Goal: Information Seeking & Learning: Learn about a topic

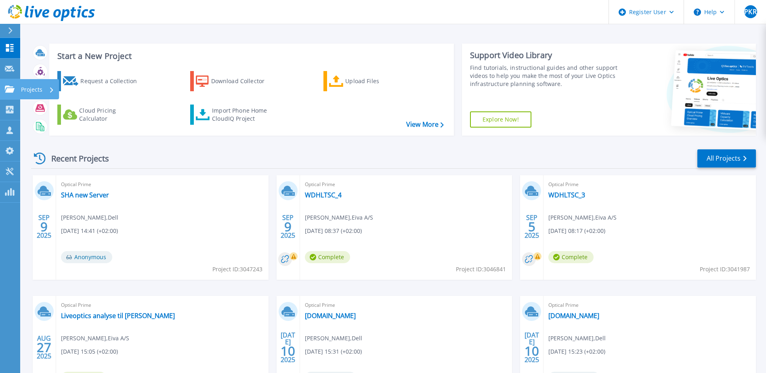
click at [9, 93] on link "Projects Projects" at bounding box center [10, 89] width 20 height 21
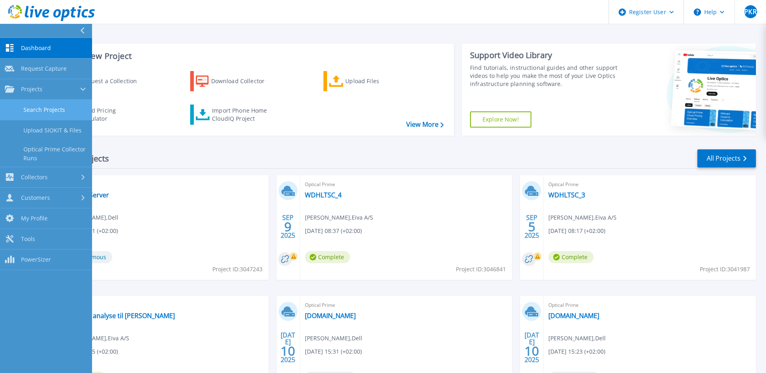
click at [37, 107] on link "Search Projects" at bounding box center [46, 110] width 92 height 21
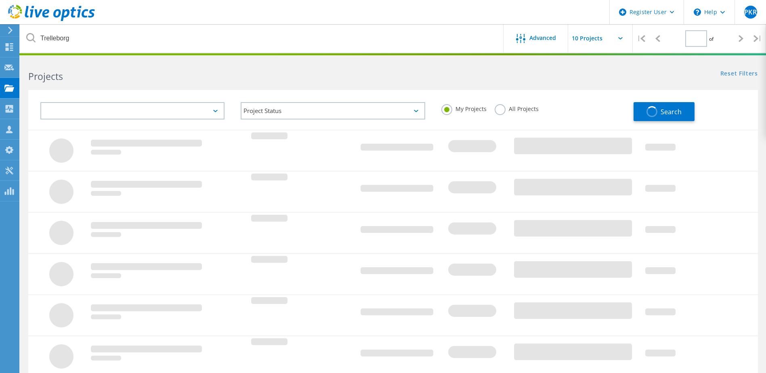
type input "1"
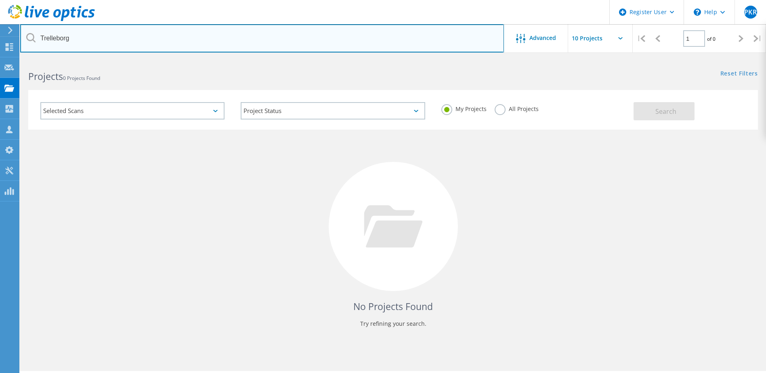
drag, startPoint x: 149, startPoint y: 45, endPoint x: -76, endPoint y: 27, distance: 226.6
click at [0, 27] on html "Register User \n Help Explore Helpful Articles Contact Support PKR Dell User Pe…" at bounding box center [383, 198] width 766 height 396
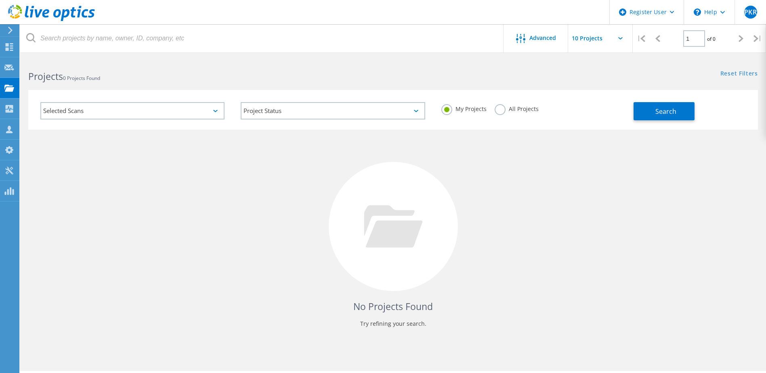
click at [497, 109] on label "All Projects" at bounding box center [517, 108] width 44 height 8
click at [0, 0] on input "All Projects" at bounding box center [0, 0] width 0 height 0
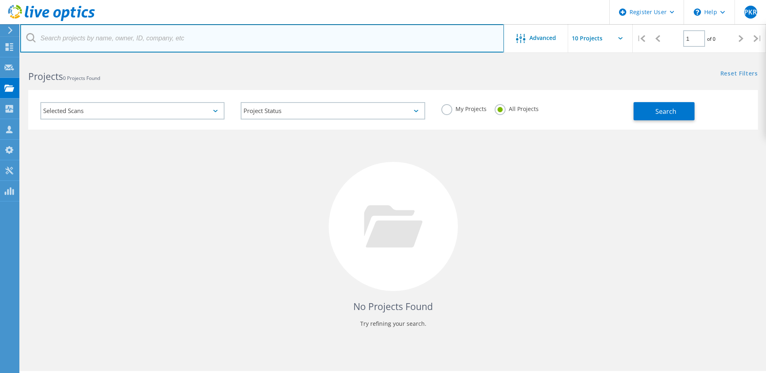
click at [250, 41] on input "text" at bounding box center [262, 38] width 484 height 28
type input "Eiva"
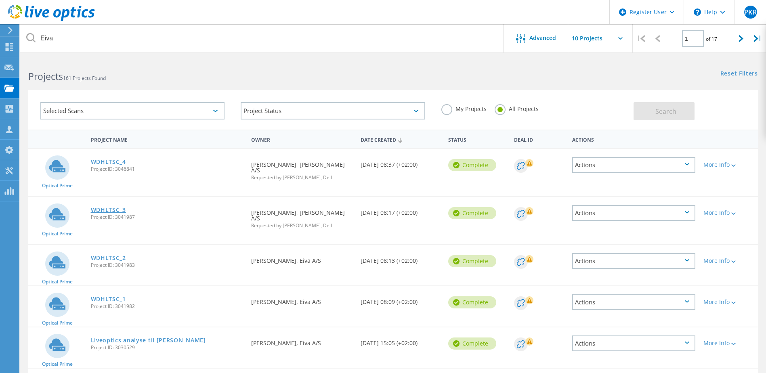
click at [112, 208] on link "WDHLTSC_3" at bounding box center [108, 210] width 35 height 6
click at [112, 163] on link "WDHLTSC_4" at bounding box center [108, 162] width 35 height 6
click at [107, 297] on link "WDHLTSC_1" at bounding box center [108, 300] width 35 height 6
click at [112, 255] on link "WDHLTSC_2" at bounding box center [108, 258] width 35 height 6
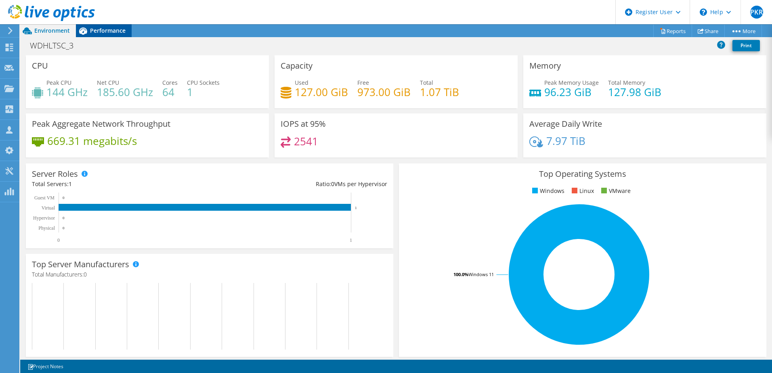
click at [102, 32] on span "Performance" at bounding box center [108, 31] width 36 height 8
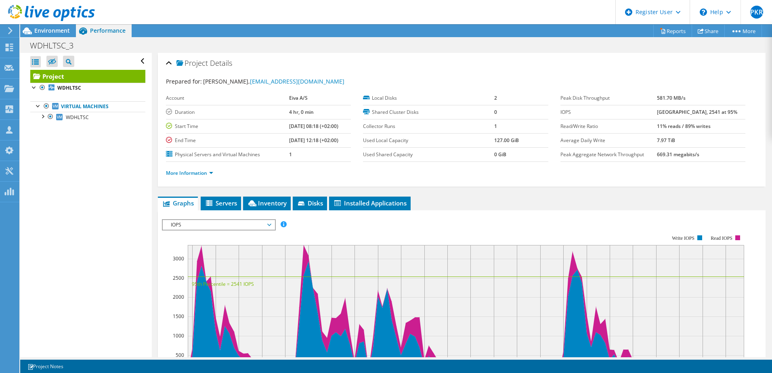
click at [232, 225] on span "IOPS" at bounding box center [219, 225] width 104 height 10
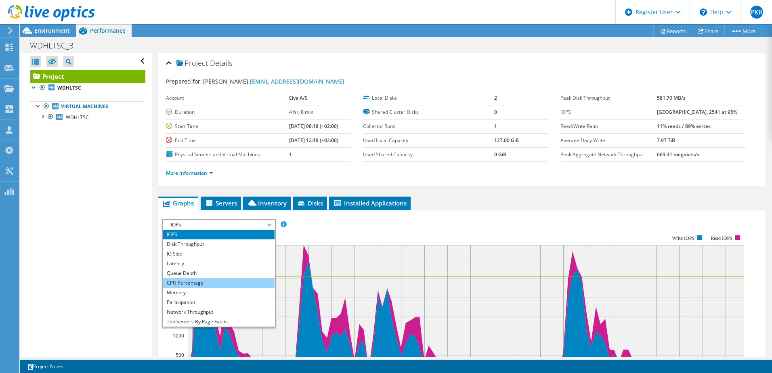
click at [221, 280] on li "CPU Percentage" at bounding box center [219, 283] width 112 height 10
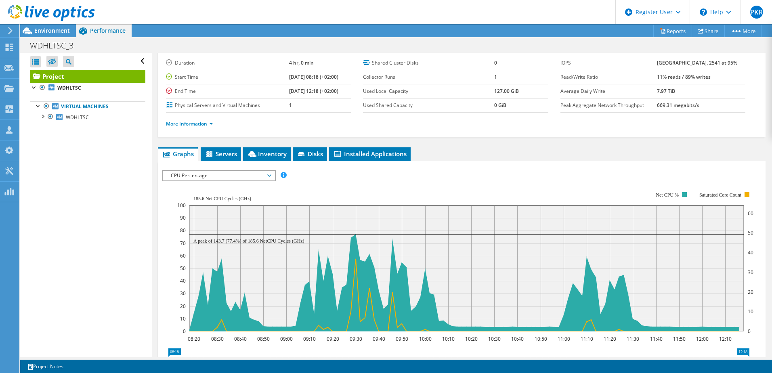
scroll to position [50, 0]
click at [264, 178] on span "CPU Percentage" at bounding box center [219, 175] width 104 height 10
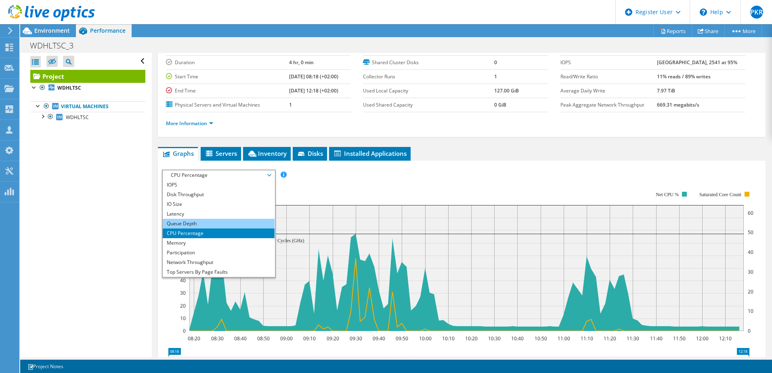
click at [240, 221] on li "Queue Depth" at bounding box center [219, 224] width 112 height 10
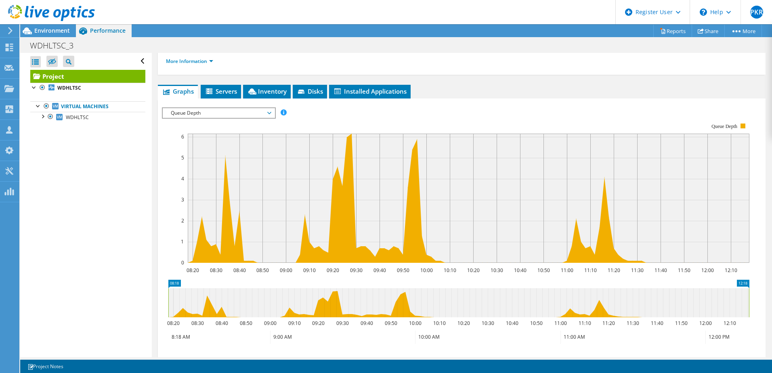
scroll to position [111, 0]
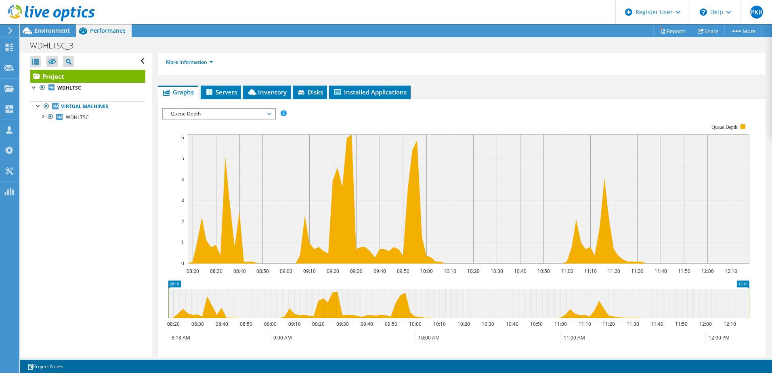
click at [263, 114] on span "Queue Depth" at bounding box center [219, 114] width 104 height 10
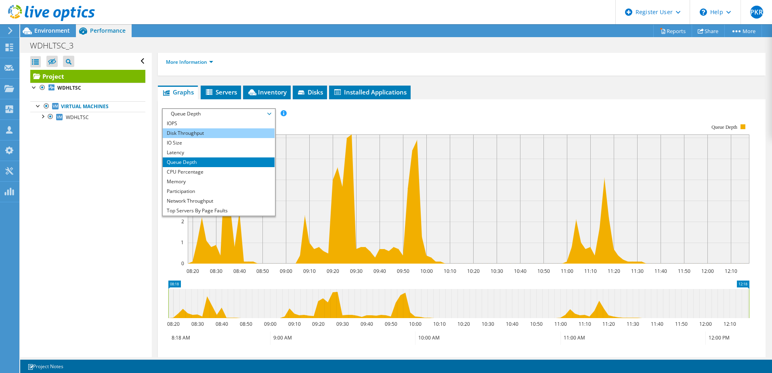
click at [232, 136] on li "Disk Throughput" at bounding box center [219, 133] width 112 height 10
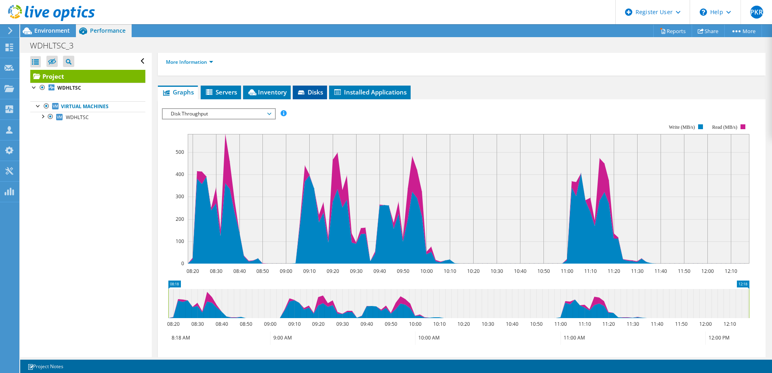
click at [311, 89] on span "Disks" at bounding box center [310, 92] width 26 height 8
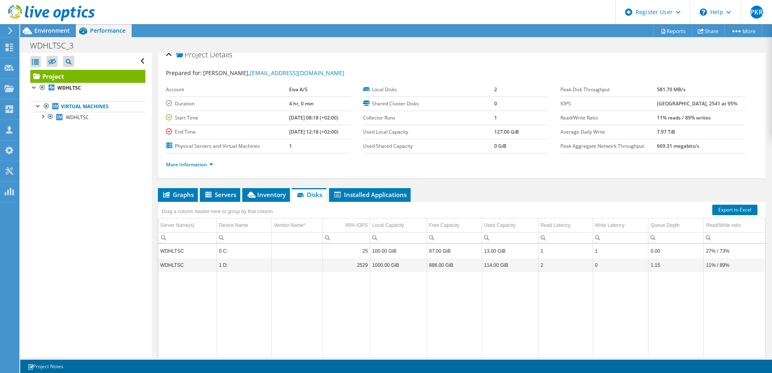
scroll to position [8, 0]
click at [260, 195] on span "Inventory" at bounding box center [266, 195] width 40 height 8
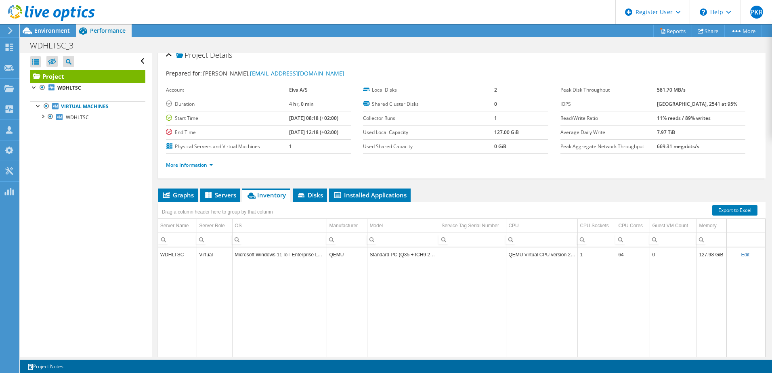
scroll to position [55, 0]
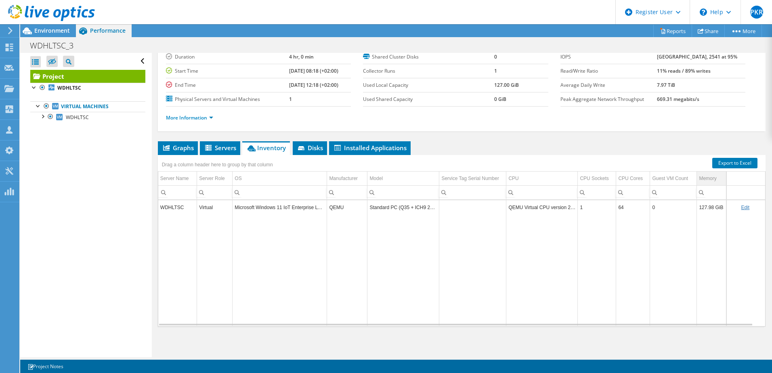
click at [727, 183] on td "Data grid" at bounding box center [746, 179] width 39 height 14
click at [232, 145] on span "Servers" at bounding box center [220, 148] width 32 height 8
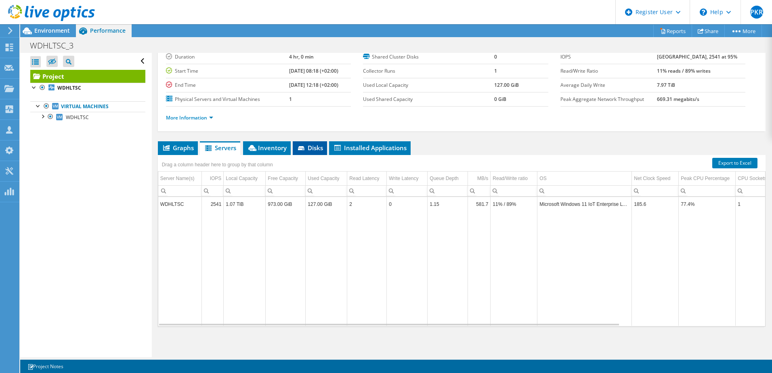
click at [318, 154] on li "Disks" at bounding box center [310, 148] width 34 height 14
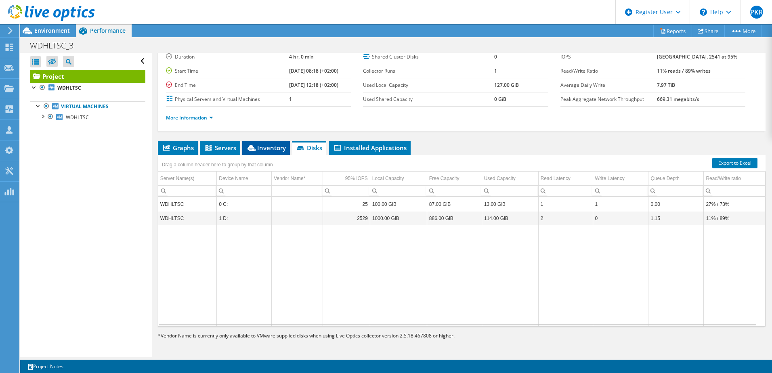
click at [261, 150] on span "Inventory" at bounding box center [266, 148] width 40 height 8
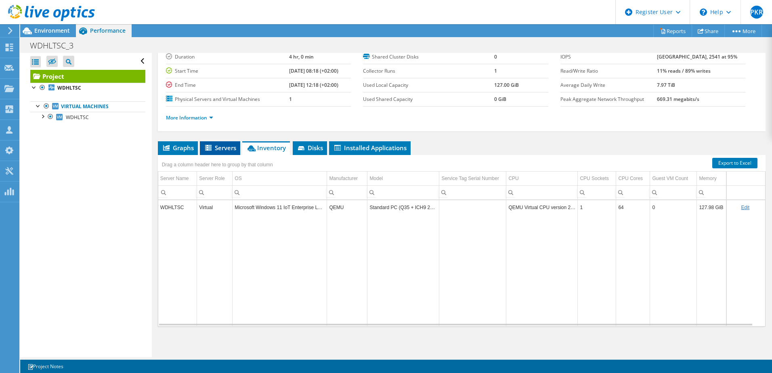
click at [227, 147] on span "Servers" at bounding box center [220, 148] width 32 height 8
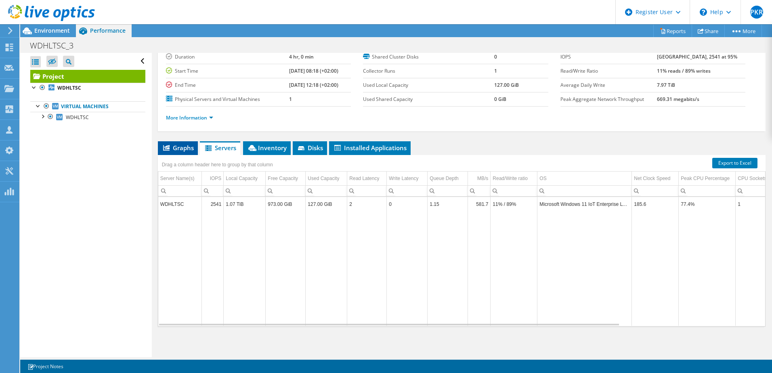
click at [189, 146] on span "Graphs" at bounding box center [178, 148] width 32 height 8
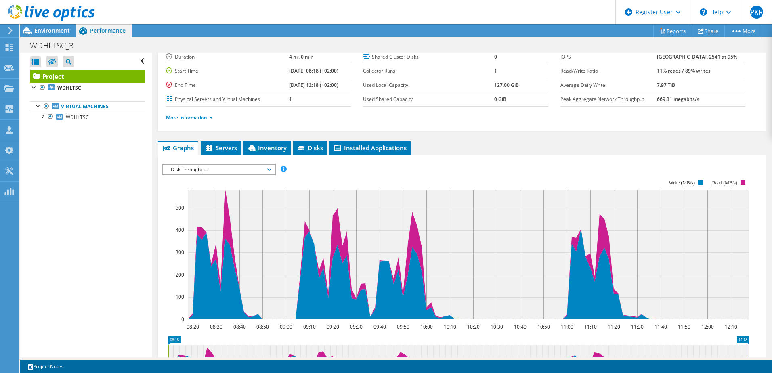
click at [224, 169] on span "Disk Throughput" at bounding box center [219, 170] width 104 height 10
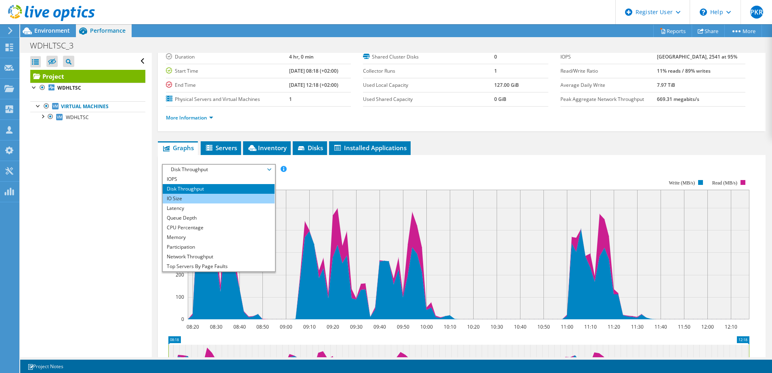
click at [218, 200] on li "IO Size" at bounding box center [219, 199] width 112 height 10
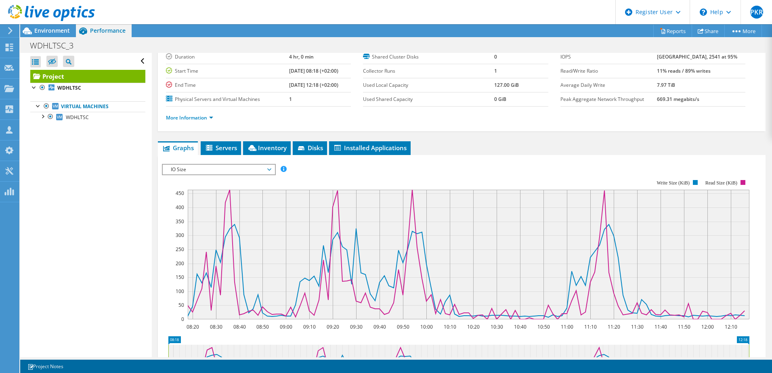
click at [189, 167] on span "IO Size" at bounding box center [219, 170] width 104 height 10
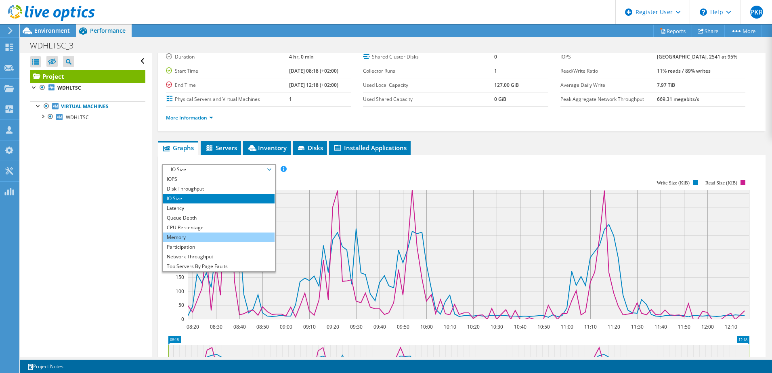
click at [203, 238] on li "Memory" at bounding box center [219, 238] width 112 height 10
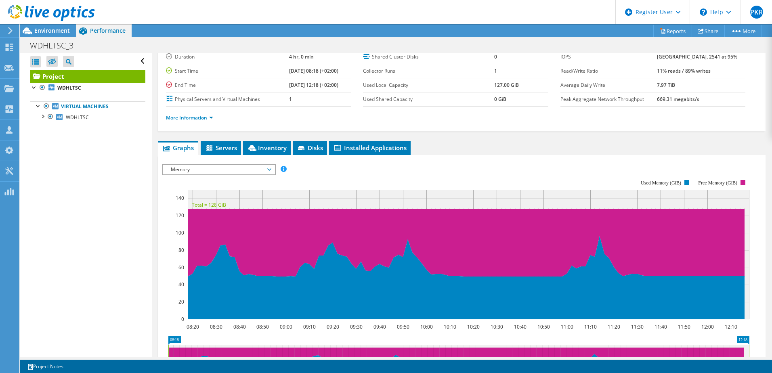
click at [196, 167] on span "Memory" at bounding box center [219, 170] width 104 height 10
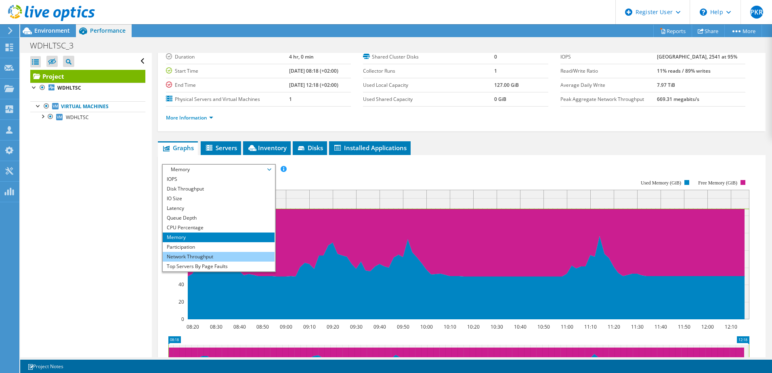
click at [219, 256] on li "Network Throughput" at bounding box center [219, 257] width 112 height 10
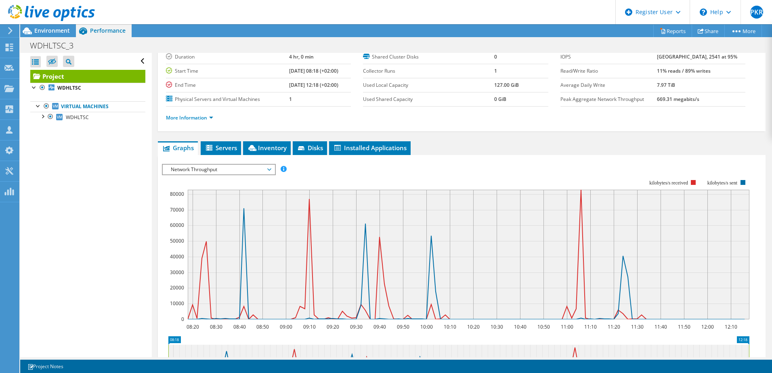
click at [217, 163] on div "IOPS Disk Throughput IO Size Latency Queue Depth CPU Percentage Memory Page Fau…" at bounding box center [462, 300] width 600 height 280
click at [217, 168] on span "Network Throughput" at bounding box center [219, 170] width 104 height 10
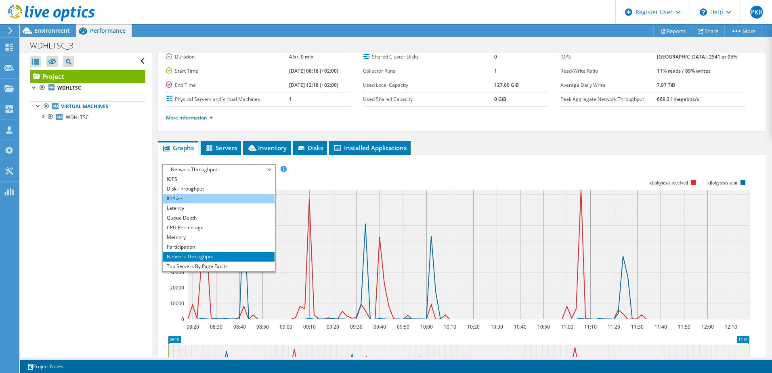
click at [202, 197] on li "IO Size" at bounding box center [219, 199] width 112 height 10
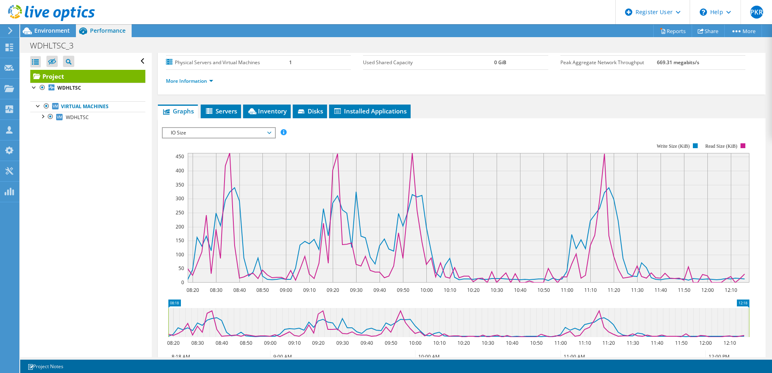
scroll to position [76, 0]
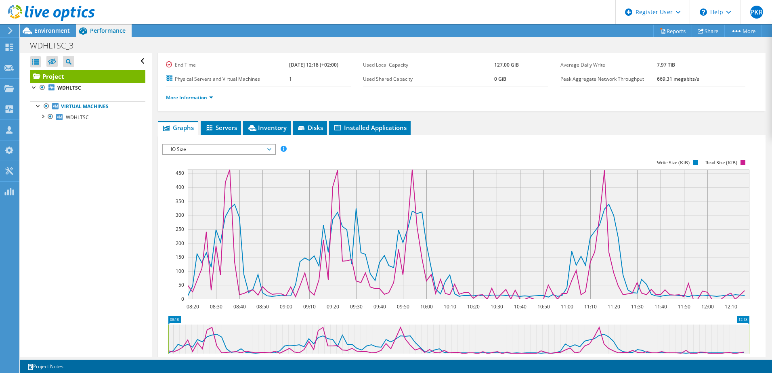
click at [236, 144] on div "IO Size IOPS Disk Throughput IO Size Latency Queue Depth CPU Percentage Memory …" at bounding box center [219, 149] width 114 height 11
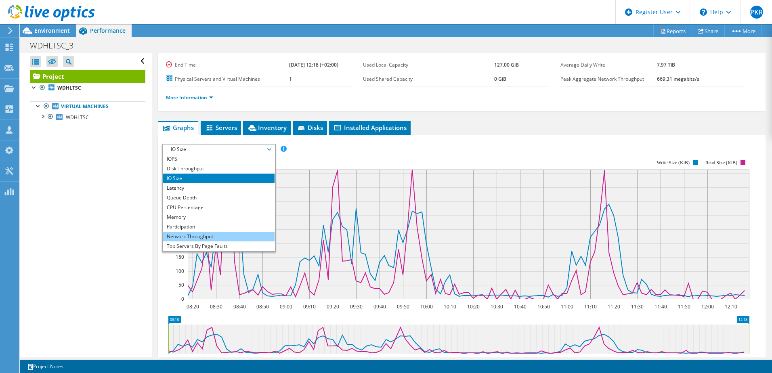
click at [226, 237] on li "Network Throughput" at bounding box center [219, 237] width 112 height 10
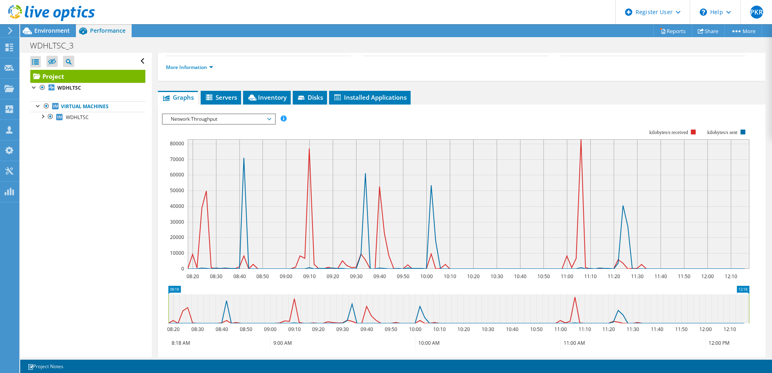
scroll to position [90, 0]
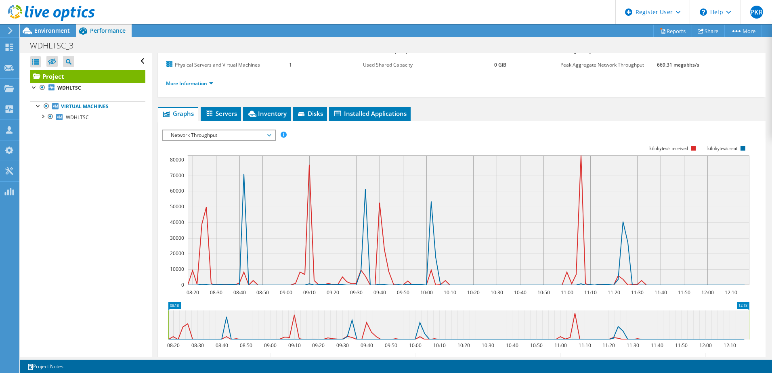
click at [257, 135] on span "Network Throughput" at bounding box center [219, 135] width 104 height 10
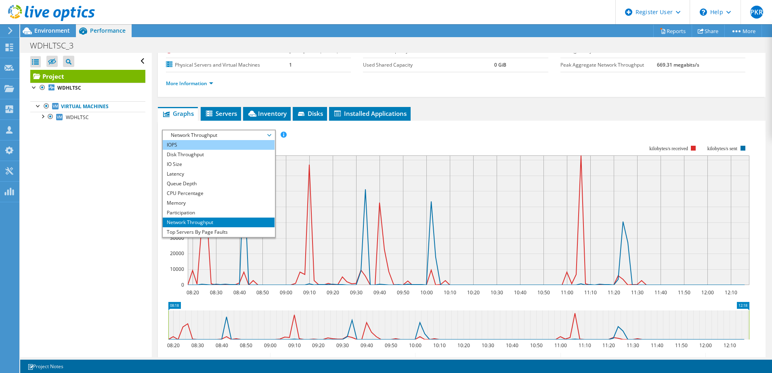
click at [227, 145] on li "IOPS" at bounding box center [219, 145] width 112 height 10
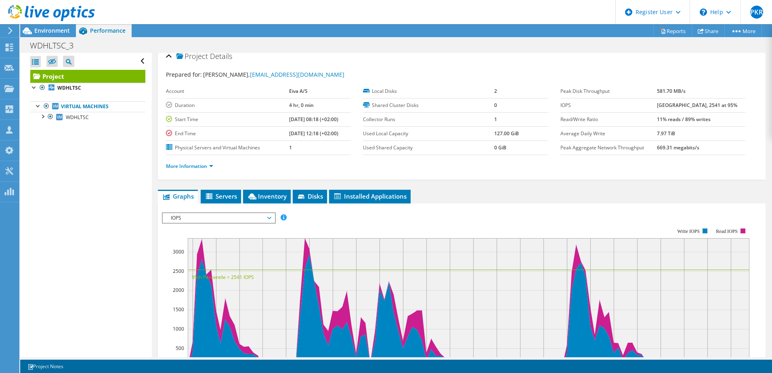
scroll to position [0, 0]
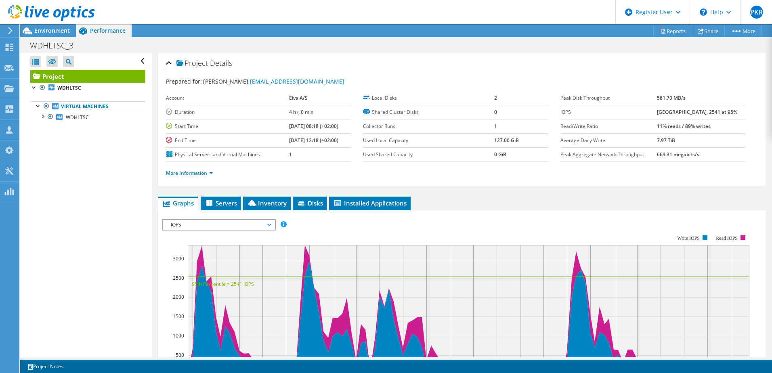
click at [207, 220] on span "IOPS" at bounding box center [219, 225] width 104 height 10
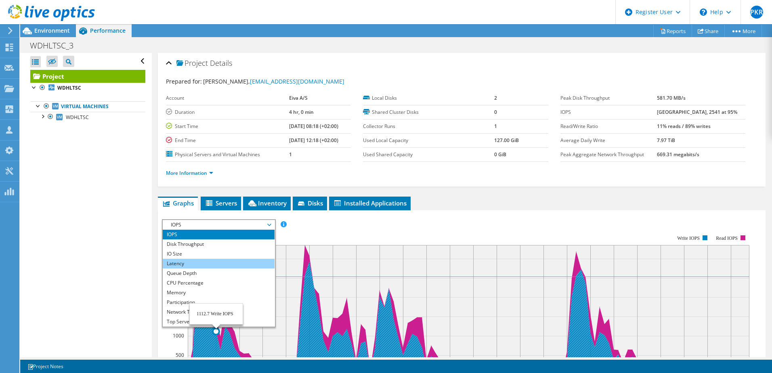
click at [209, 262] on li "Latency" at bounding box center [219, 264] width 112 height 10
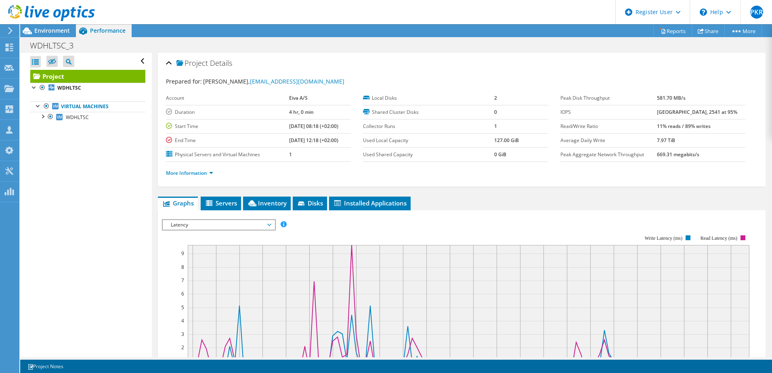
click at [252, 220] on span "Latency" at bounding box center [219, 225] width 104 height 10
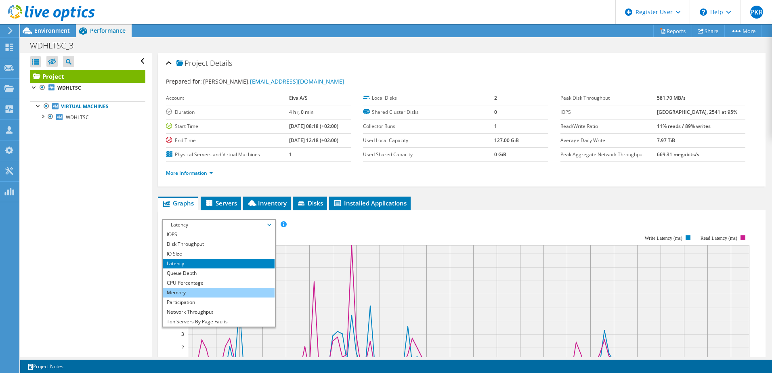
click at [208, 296] on li "Memory" at bounding box center [219, 293] width 112 height 10
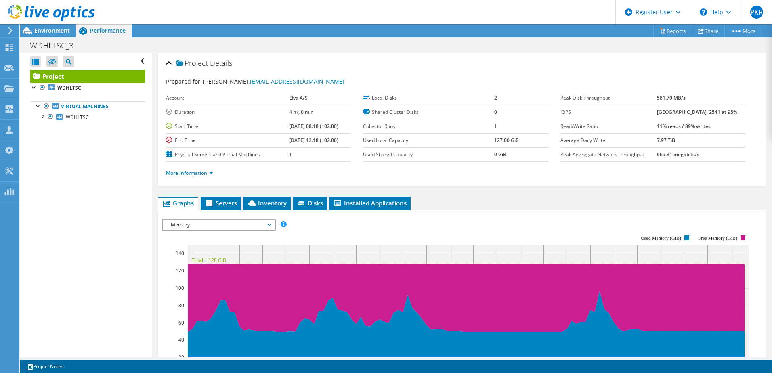
click at [218, 226] on span "Memory" at bounding box center [219, 225] width 104 height 10
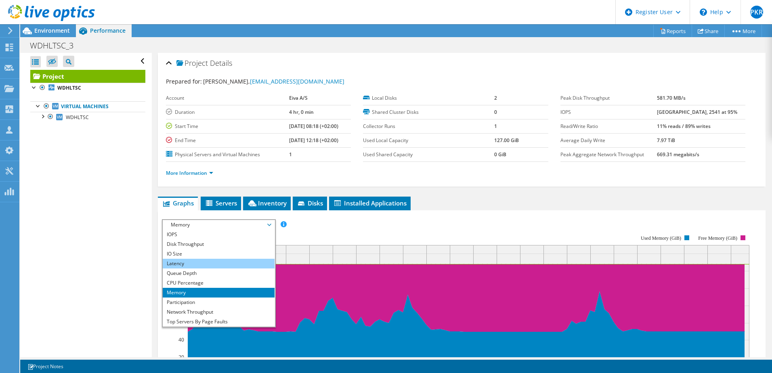
click at [211, 260] on li "Latency" at bounding box center [219, 264] width 112 height 10
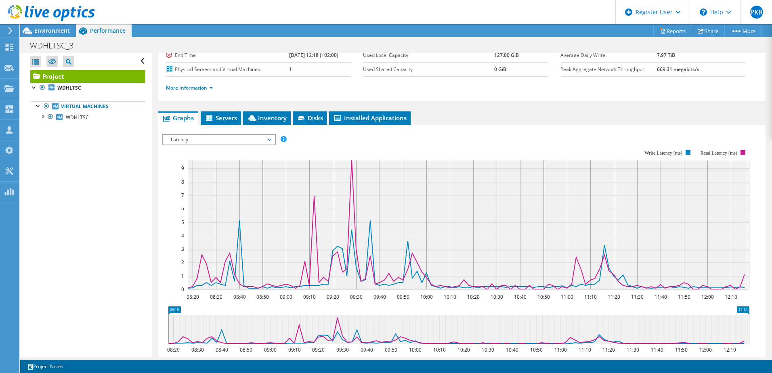
scroll to position [86, 0]
click at [199, 138] on span "Latency" at bounding box center [219, 140] width 104 height 10
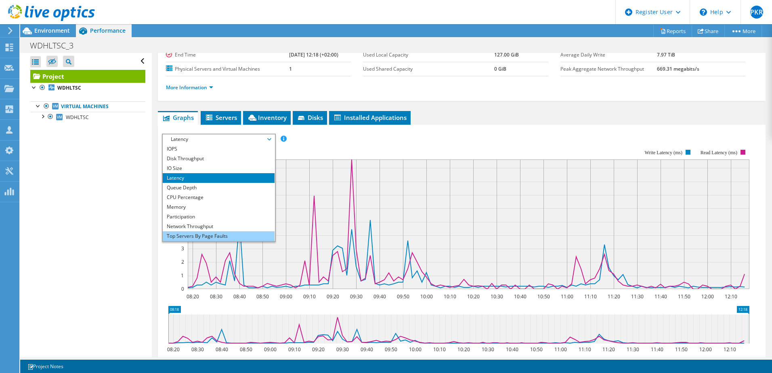
click at [202, 235] on li "Top Servers By Page Faults" at bounding box center [219, 236] width 112 height 10
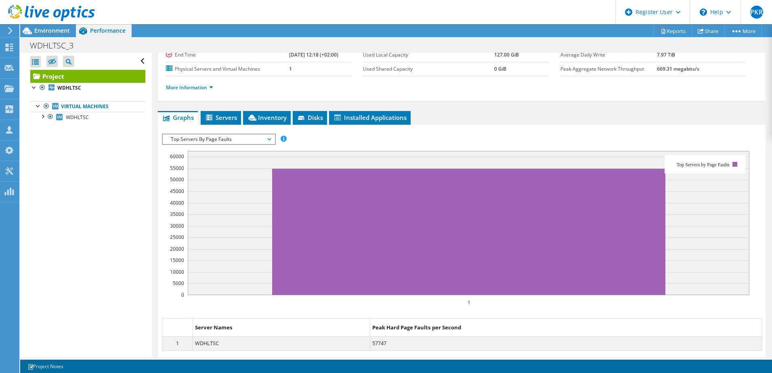
click at [263, 139] on span "Top Servers By Page Faults" at bounding box center [219, 140] width 104 height 10
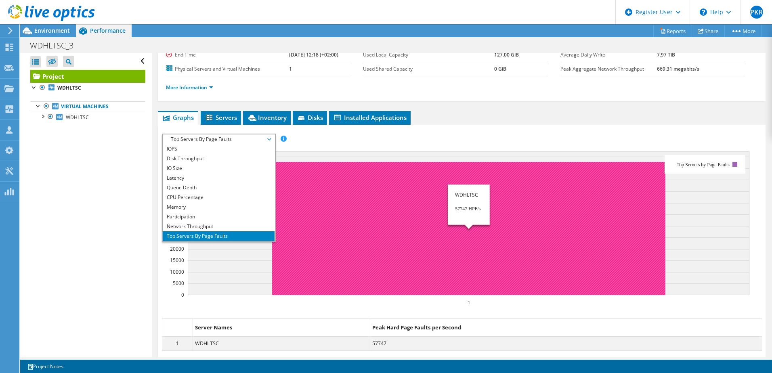
scroll to position [29, 0]
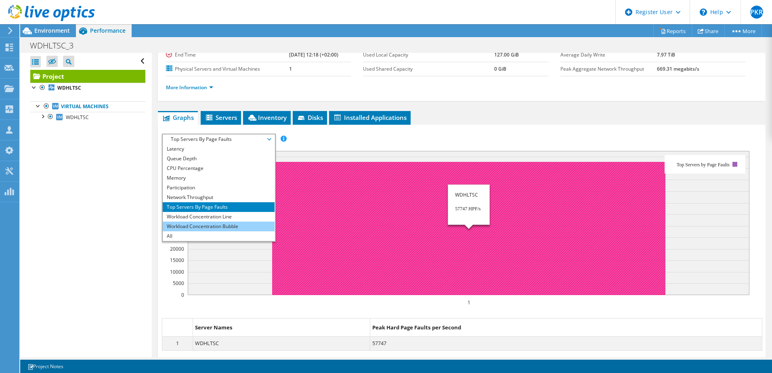
click at [238, 227] on li "Workload Concentration Bubble" at bounding box center [219, 227] width 112 height 10
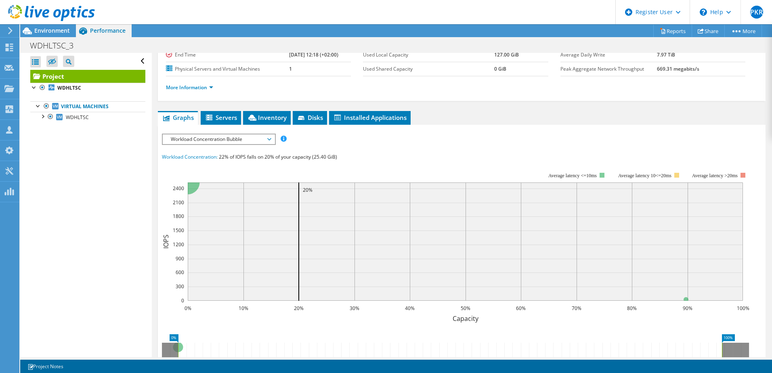
click at [236, 139] on span "Workload Concentration Bubble" at bounding box center [219, 140] width 104 height 10
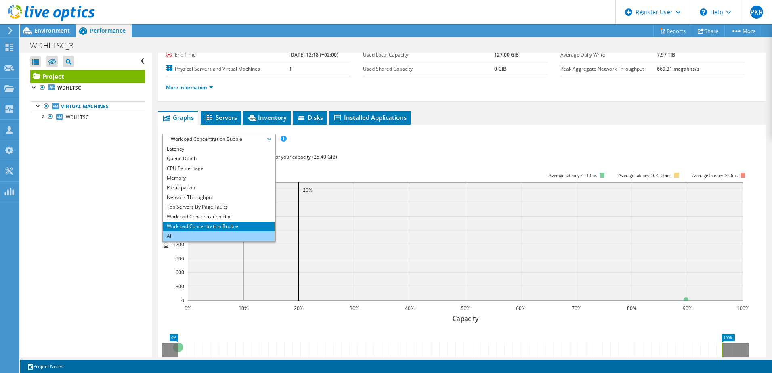
click at [225, 237] on li "All" at bounding box center [219, 236] width 112 height 10
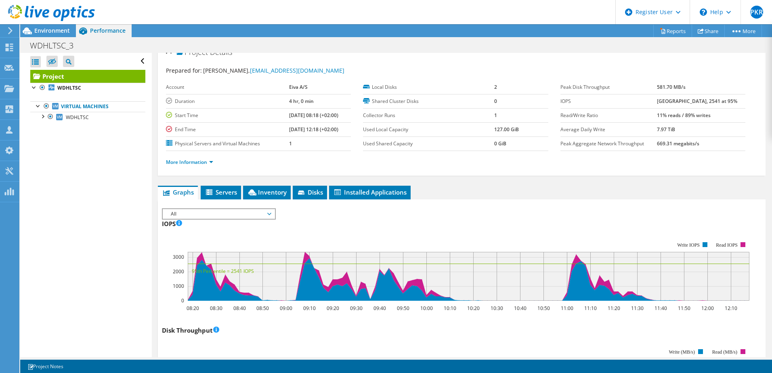
scroll to position [0, 0]
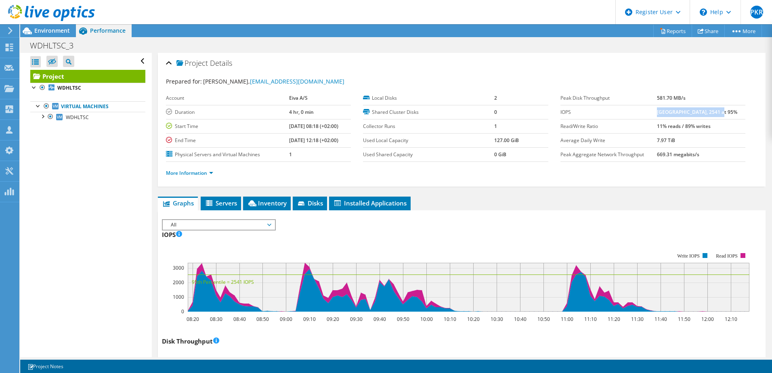
drag, startPoint x: 671, startPoint y: 112, endPoint x: 727, endPoint y: 112, distance: 56.2
click at [727, 112] on td "3352 at Peak, 2541 at 95%" at bounding box center [701, 112] width 88 height 14
drag, startPoint x: 727, startPoint y: 112, endPoint x: 684, endPoint y: 117, distance: 44.0
click at [684, 117] on td "3352 at Peak, 2541 at 95%" at bounding box center [701, 112] width 88 height 14
click at [251, 225] on span "All" at bounding box center [219, 225] width 104 height 10
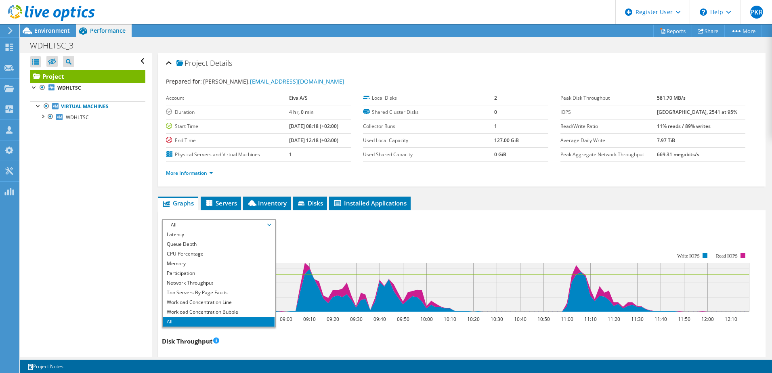
click at [316, 223] on div "IOPS Disk Throughput IO Size Latency Queue Depth CPU Percentage Memory Page Fau…" at bounding box center [462, 223] width 600 height 9
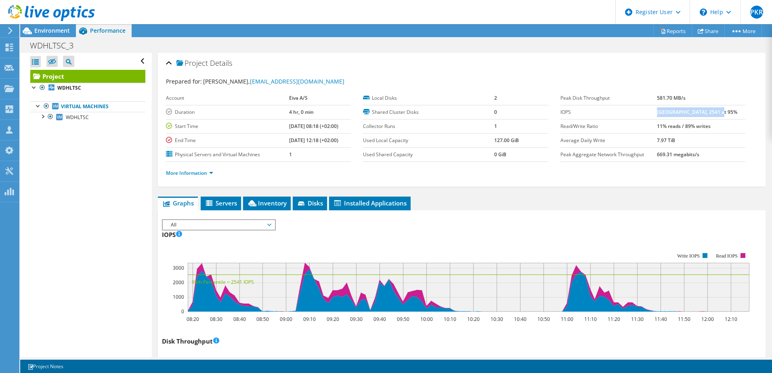
drag, startPoint x: 665, startPoint y: 111, endPoint x: 726, endPoint y: 112, distance: 61.8
click at [726, 112] on td "3352 at Peak, 2541 at 95%" at bounding box center [701, 112] width 88 height 14
drag, startPoint x: 726, startPoint y: 112, endPoint x: 676, endPoint y: 116, distance: 51.1
click at [676, 116] on td "3352 at Peak, 2541 at 95%" at bounding box center [701, 112] width 88 height 14
drag, startPoint x: 665, startPoint y: 113, endPoint x: 701, endPoint y: 111, distance: 36.0
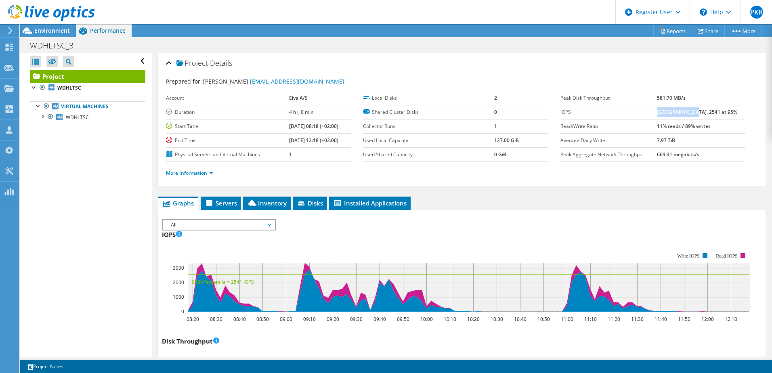
click at [701, 111] on b "3352 at Peak, 2541 at 95%" at bounding box center [697, 112] width 80 height 7
drag, startPoint x: 701, startPoint y: 111, endPoint x: 707, endPoint y: 112, distance: 5.7
click at [707, 112] on b "3352 at Peak, 2541 at 95%" at bounding box center [697, 112] width 80 height 7
drag, startPoint x: 698, startPoint y: 112, endPoint x: 718, endPoint y: 112, distance: 20.6
click at [718, 112] on b "3352 at Peak, 2541 at 95%" at bounding box center [697, 112] width 80 height 7
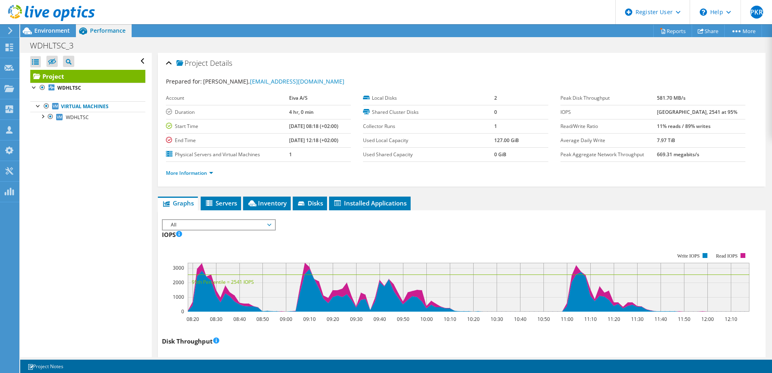
drag, startPoint x: 718, startPoint y: 112, endPoint x: 686, endPoint y: 116, distance: 32.1
click at [686, 116] on td "3352 at Peak, 2541 at 95%" at bounding box center [701, 112] width 88 height 14
drag, startPoint x: 698, startPoint y: 114, endPoint x: 726, endPoint y: 115, distance: 28.3
click at [726, 115] on td "3352 at Peak, 2541 at 95%" at bounding box center [701, 112] width 88 height 14
drag, startPoint x: 726, startPoint y: 115, endPoint x: 700, endPoint y: 111, distance: 26.2
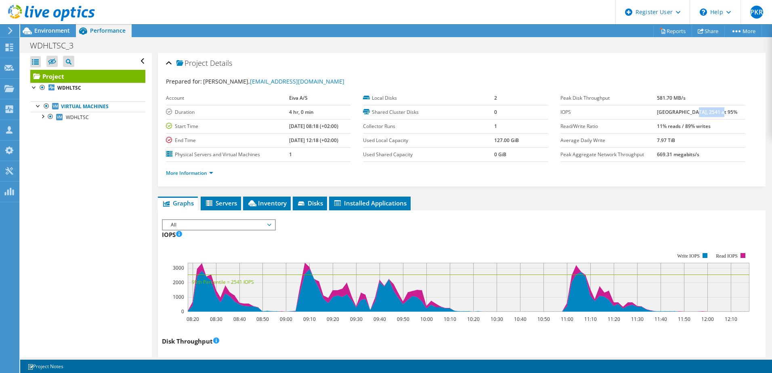
click at [700, 111] on b "3352 at Peak, 2541 at 95%" at bounding box center [697, 112] width 80 height 7
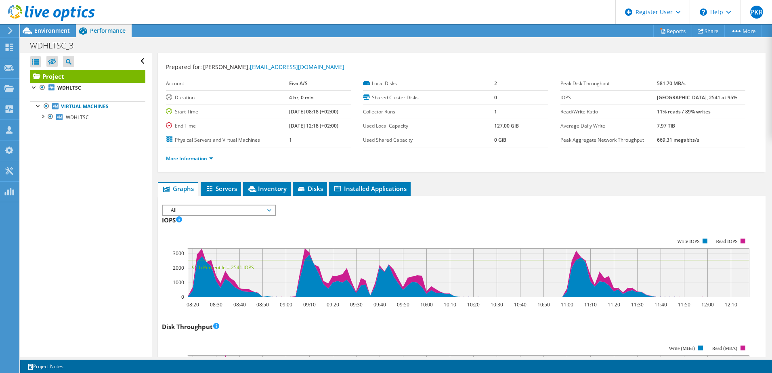
scroll to position [16, 0]
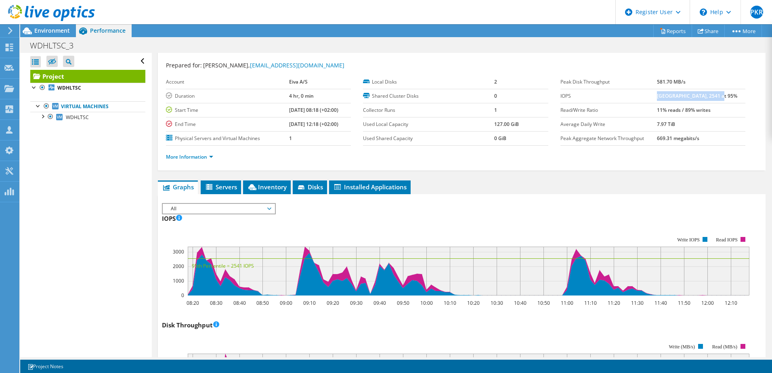
drag, startPoint x: 665, startPoint y: 95, endPoint x: 734, endPoint y: 97, distance: 69.9
click at [734, 97] on td "3352 at Peak, 2541 at 95%" at bounding box center [701, 96] width 88 height 14
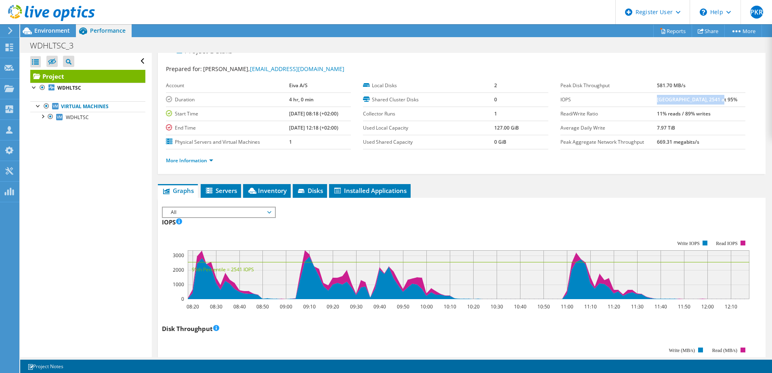
scroll to position [7, 0]
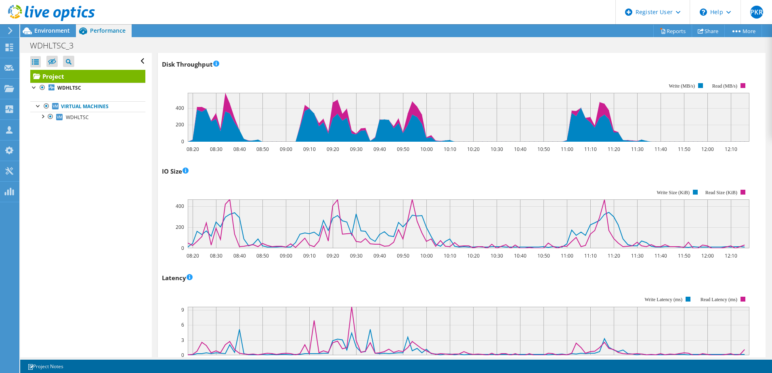
scroll to position [274, 0]
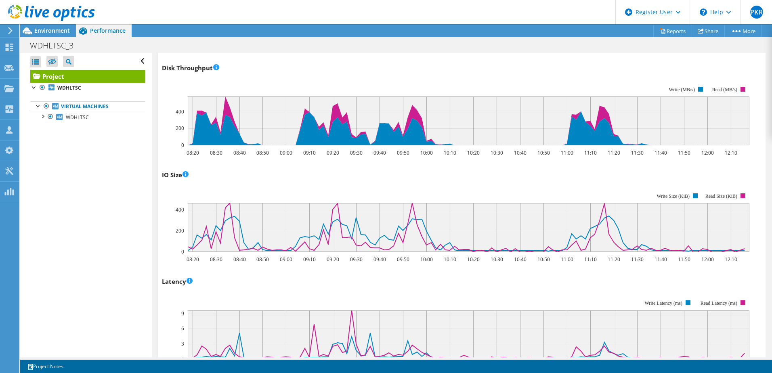
click at [234, 67] on div "Disk Throughput 08:20 08:30 08:40 08:50 09:00 09:10 09:20 09:30 09:40 09:50 10:…" at bounding box center [462, 108] width 600 height 95
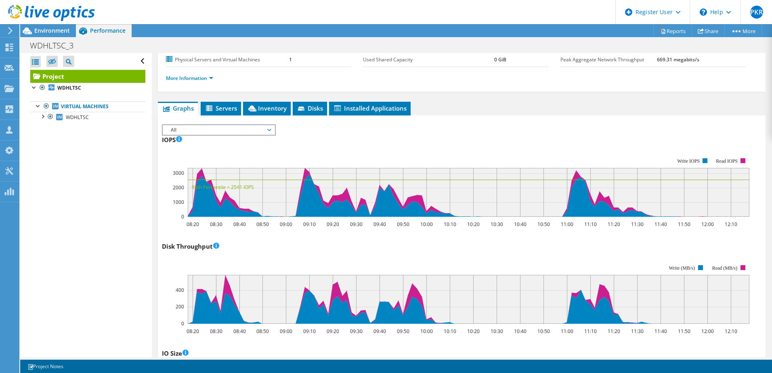
scroll to position [93, 0]
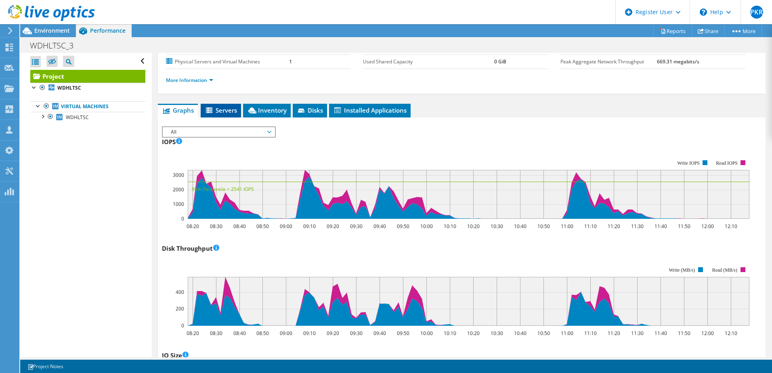
click at [222, 112] on span "Servers" at bounding box center [221, 110] width 32 height 8
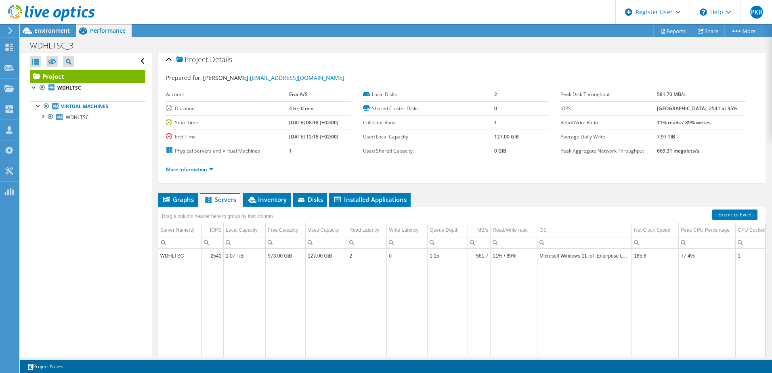
scroll to position [0, 0]
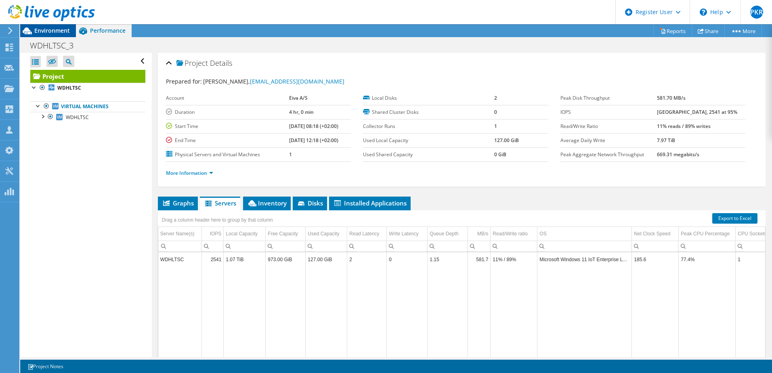
click at [58, 32] on span "Environment" at bounding box center [52, 31] width 36 height 8
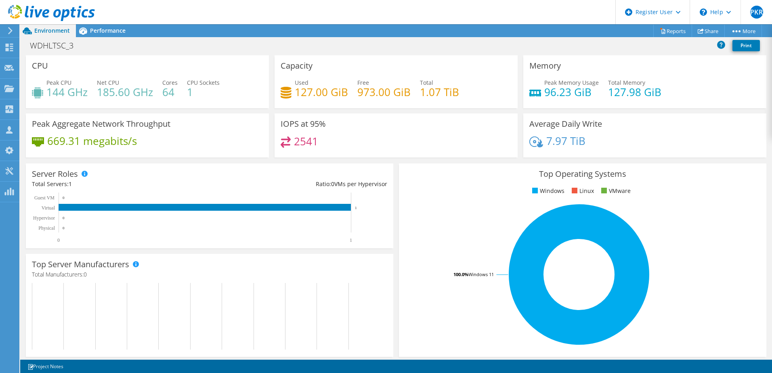
click at [92, 25] on div at bounding box center [47, 13] width 95 height 27
click at [111, 29] on span "Performance" at bounding box center [108, 31] width 36 height 8
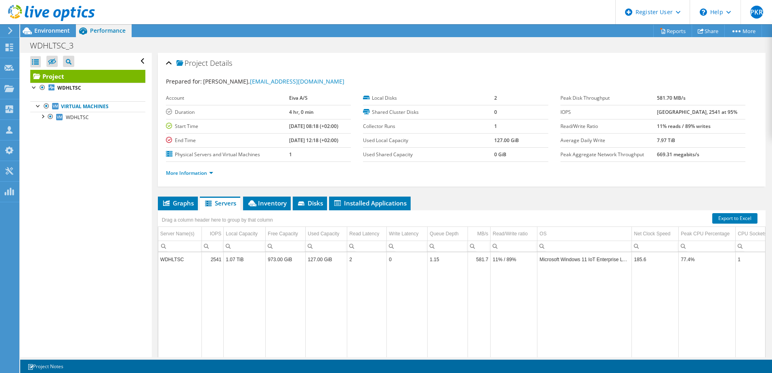
drag, startPoint x: 766, startPoint y: 103, endPoint x: 766, endPoint y: 116, distance: 12.9
click at [766, 116] on article "Project Details Prepared for: Oliver Monberg-Jensen, omj@eiva.com Account Eiva …" at bounding box center [462, 205] width 621 height 305
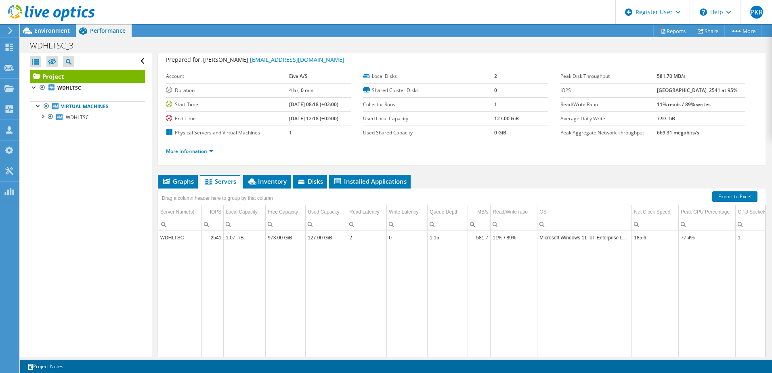
scroll to position [55, 0]
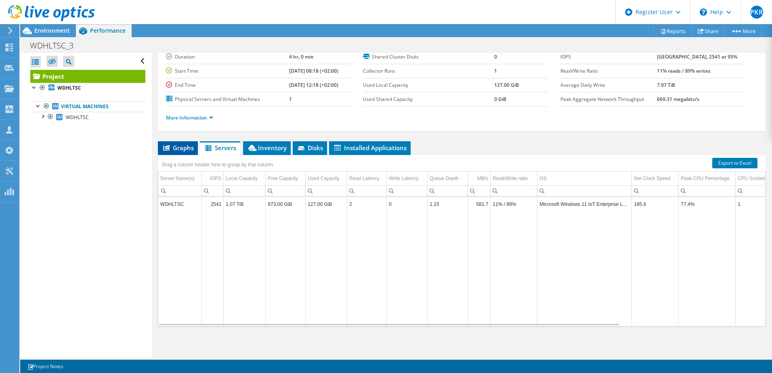
click at [177, 152] on li "Graphs" at bounding box center [178, 148] width 40 height 14
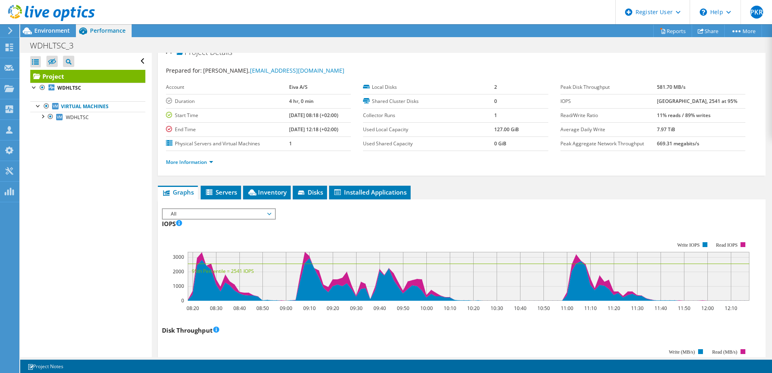
scroll to position [7, 0]
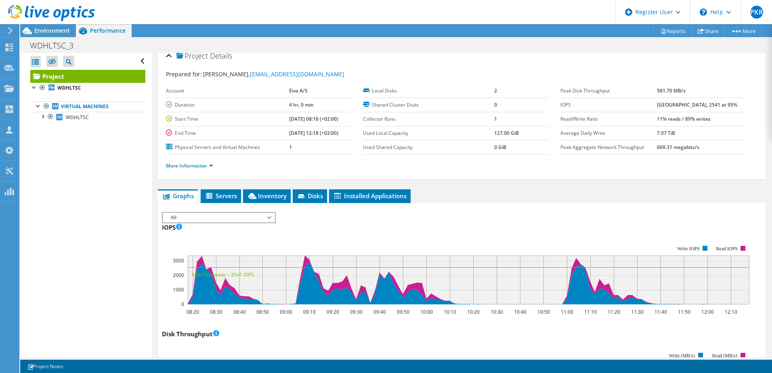
click at [257, 221] on span "All" at bounding box center [219, 218] width 104 height 10
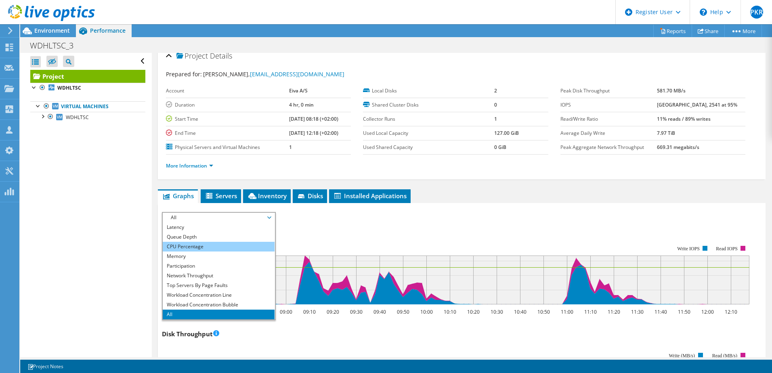
click at [234, 244] on li "CPU Percentage" at bounding box center [219, 247] width 112 height 10
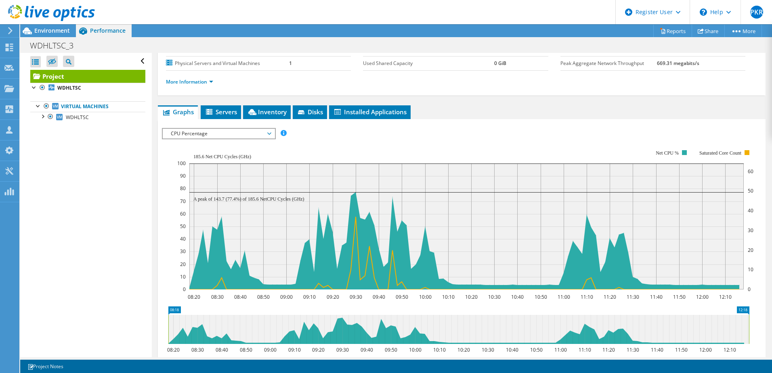
scroll to position [0, 0]
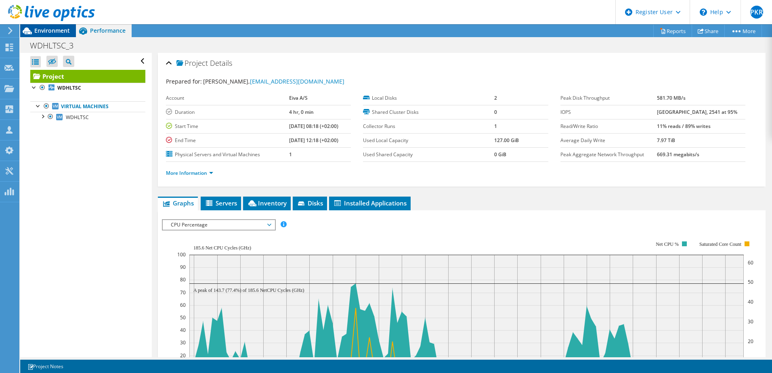
click at [59, 30] on span "Environment" at bounding box center [52, 31] width 36 height 8
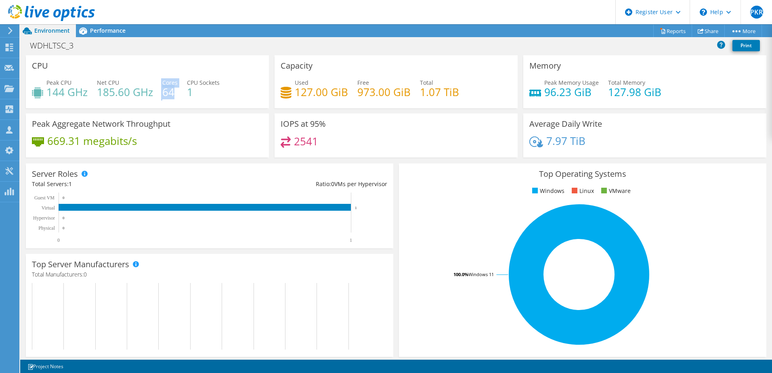
drag, startPoint x: 176, startPoint y: 94, endPoint x: 159, endPoint y: 93, distance: 17.0
click at [159, 93] on div "Peak CPU 144 GHz Net CPU 185.60 GHz Cores 64 CPU Sockets 1" at bounding box center [147, 91] width 231 height 26
click at [232, 79] on div "Peak CPU 144 GHz Net CPU 185.60 GHz Cores 64 CPU Sockets 1" at bounding box center [147, 91] width 231 height 26
drag, startPoint x: 175, startPoint y: 91, endPoint x: 155, endPoint y: 91, distance: 20.6
click at [155, 91] on div "Peak CPU 144 GHz Net CPU 185.60 GHz Cores 64 CPU Sockets 1" at bounding box center [147, 91] width 231 height 26
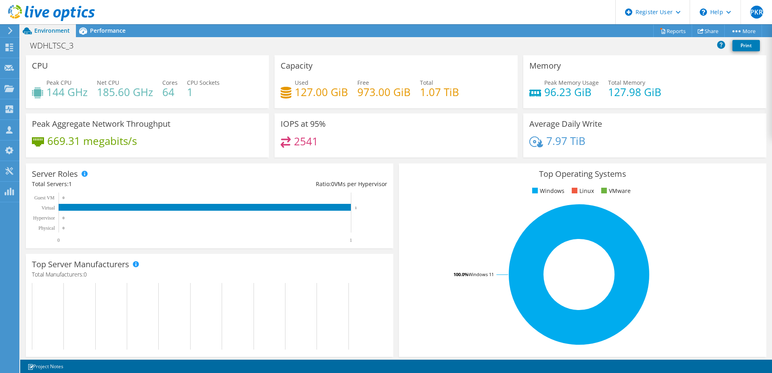
drag, startPoint x: 155, startPoint y: 91, endPoint x: 113, endPoint y: 89, distance: 41.6
click at [113, 89] on h4 "185.60 GHz" at bounding box center [125, 92] width 56 height 9
click at [115, 32] on span "Performance" at bounding box center [108, 31] width 36 height 8
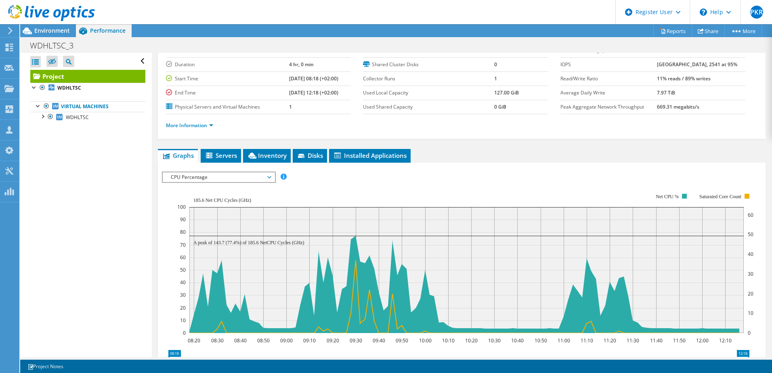
scroll to position [51, 0]
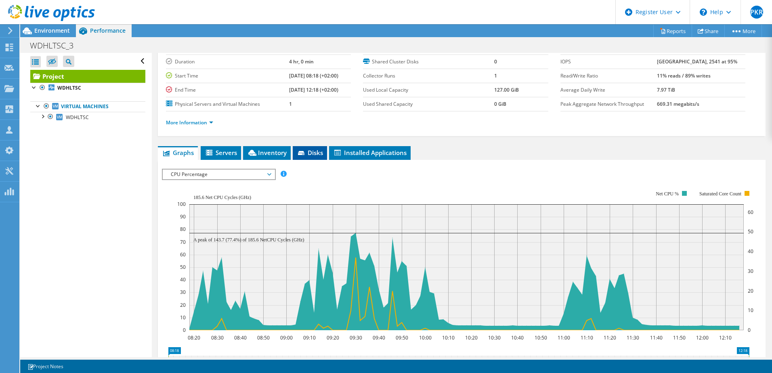
click at [322, 148] on li "Disks" at bounding box center [310, 153] width 34 height 14
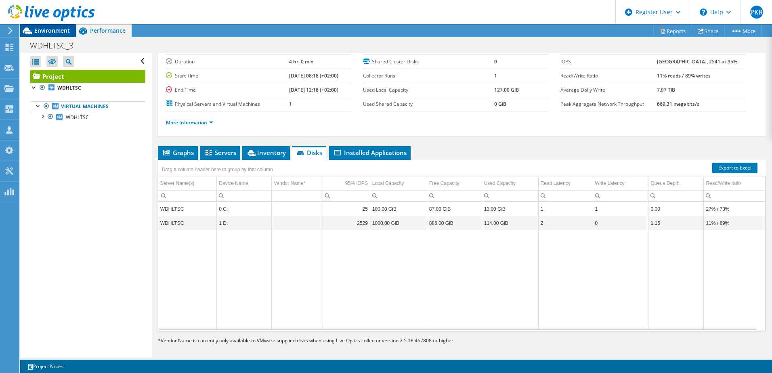
click at [53, 28] on span "Environment" at bounding box center [52, 31] width 36 height 8
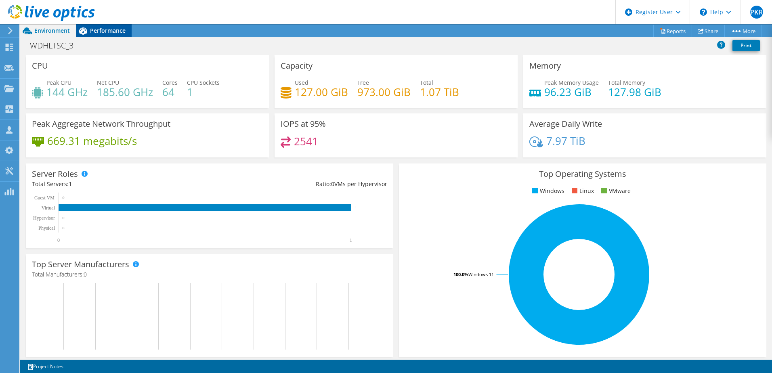
click at [114, 30] on span "Performance" at bounding box center [108, 31] width 36 height 8
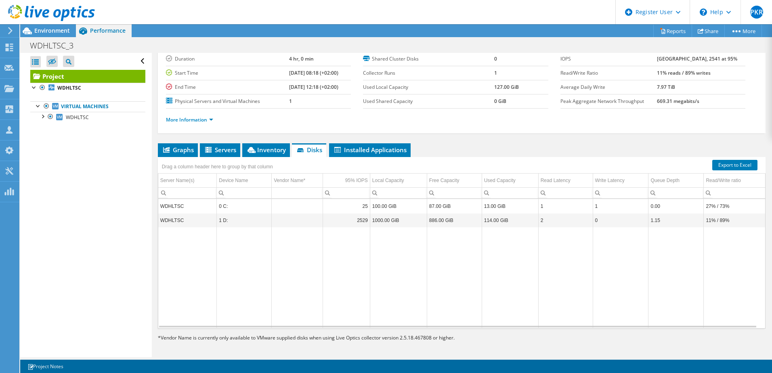
scroll to position [55, 0]
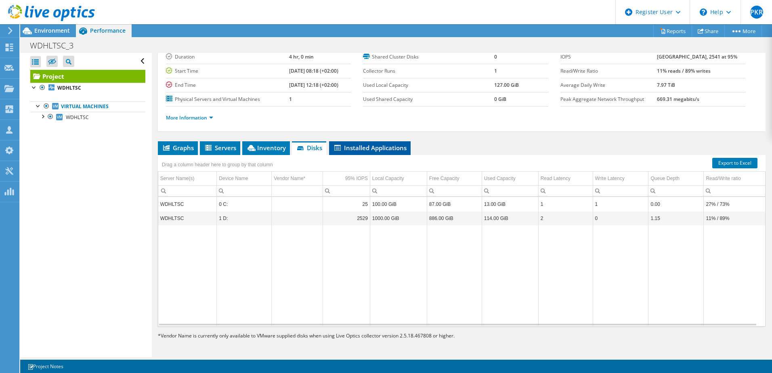
click at [361, 151] on span "Installed Applications" at bounding box center [370, 148] width 74 height 8
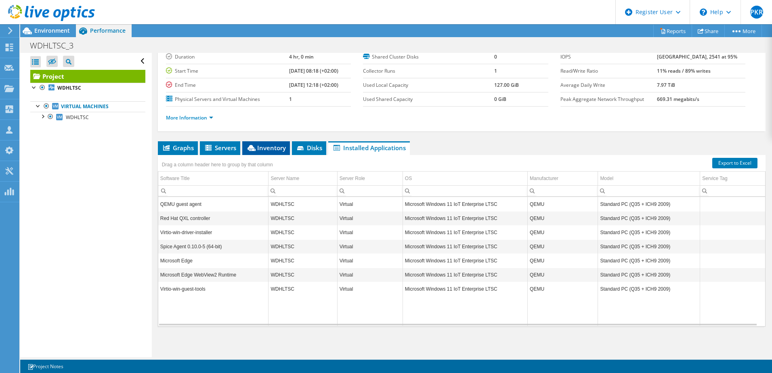
click at [271, 152] on span "Inventory" at bounding box center [266, 148] width 40 height 8
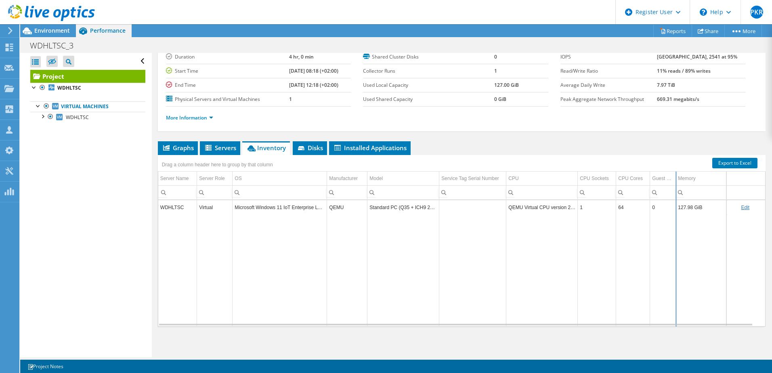
drag, startPoint x: 698, startPoint y: 180, endPoint x: 676, endPoint y: 183, distance: 21.5
click at [676, 183] on div "Drag a column header here to group by that column Server Name Server Role OS Ma…" at bounding box center [462, 241] width 608 height 172
drag, startPoint x: 577, startPoint y: 178, endPoint x: 549, endPoint y: 176, distance: 28.0
click at [546, 174] on div "Drag a column header here to group by that column Server Name Server Role OS Ma…" at bounding box center [462, 241] width 608 height 172
drag, startPoint x: 507, startPoint y: 181, endPoint x: 482, endPoint y: 177, distance: 25.3
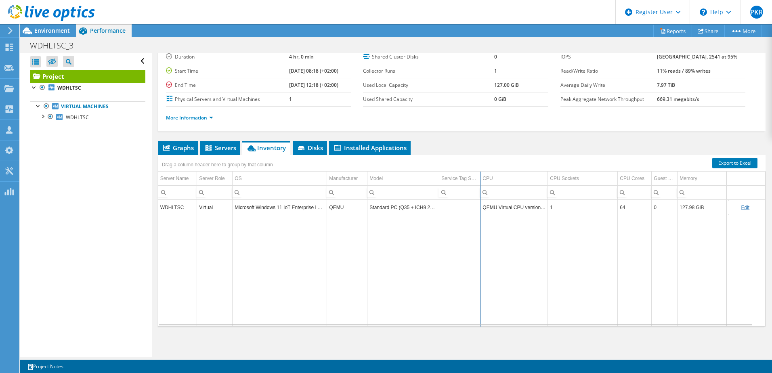
click at [482, 177] on div "Drag a column header here to group by that column Server Name Server Role OS Ma…" at bounding box center [462, 241] width 608 height 172
click at [223, 145] on span "Servers" at bounding box center [220, 148] width 32 height 8
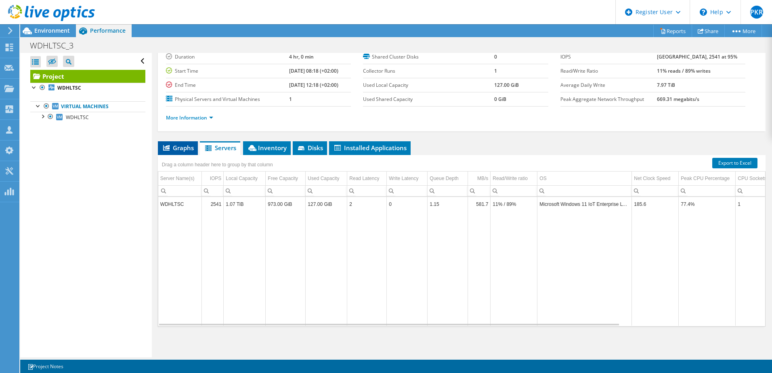
click at [186, 149] on span "Graphs" at bounding box center [178, 148] width 32 height 8
